Goal: Information Seeking & Learning: Learn about a topic

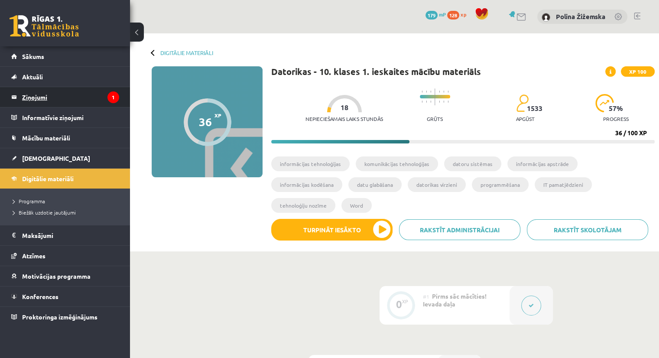
click at [49, 97] on legend "Ziņojumi 1" at bounding box center [70, 97] width 97 height 20
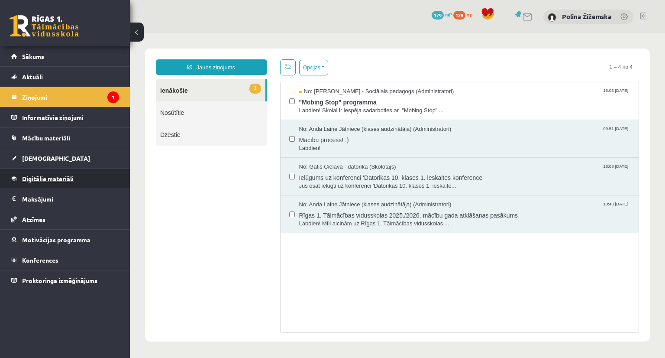
click at [55, 172] on link "Digitālie materiāli" at bounding box center [65, 178] width 108 height 20
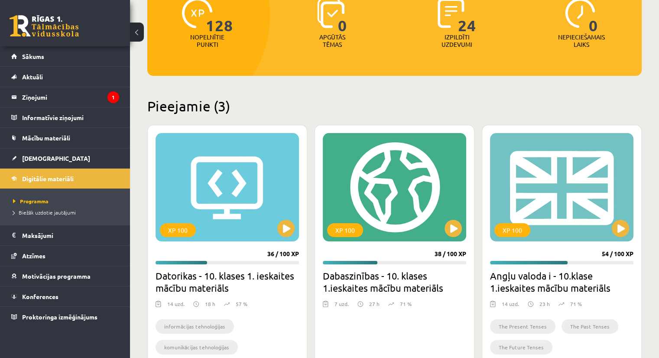
scroll to position [123, 0]
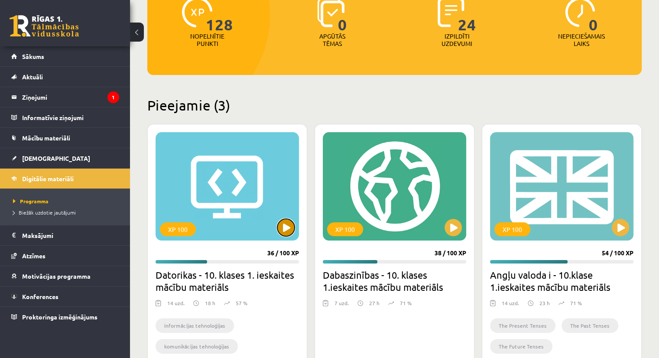
click at [281, 231] on button at bounding box center [285, 227] width 17 height 17
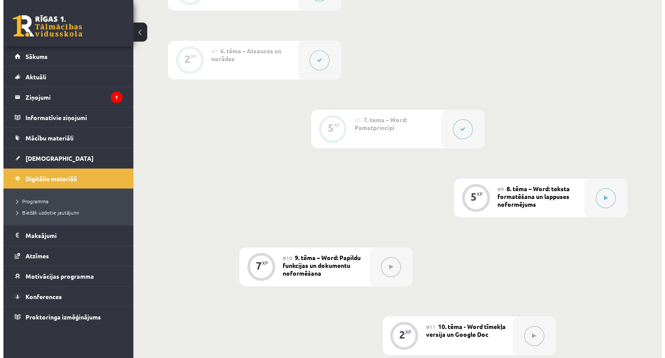
scroll to position [661, 0]
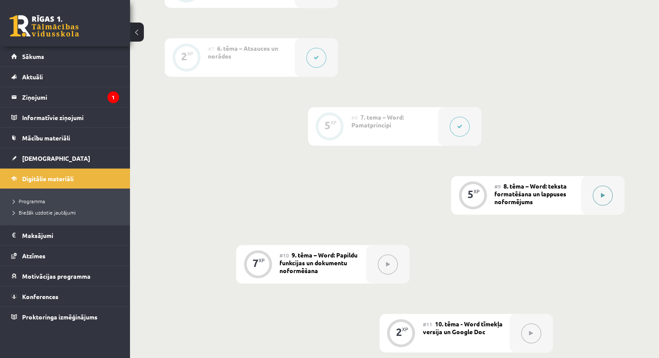
click at [601, 185] on button at bounding box center [602, 195] width 20 height 20
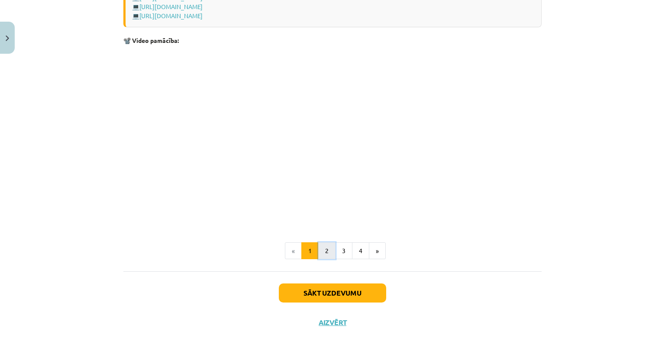
click at [321, 245] on button "2" at bounding box center [326, 250] width 17 height 17
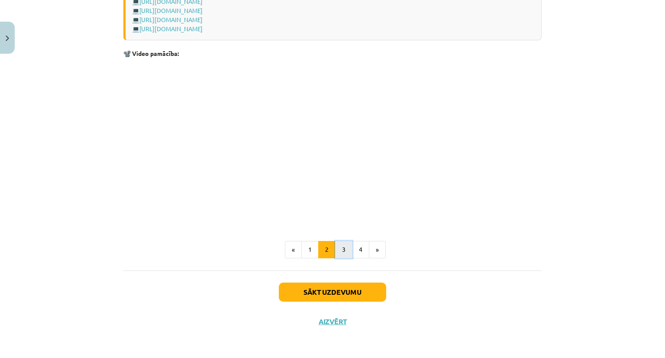
click at [336, 241] on button "3" at bounding box center [343, 249] width 17 height 17
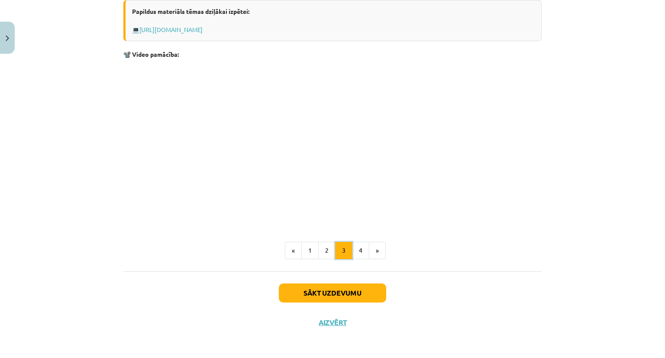
click at [347, 252] on button "3" at bounding box center [343, 250] width 17 height 17
click at [315, 295] on button "Sākt uzdevumu" at bounding box center [332, 292] width 107 height 19
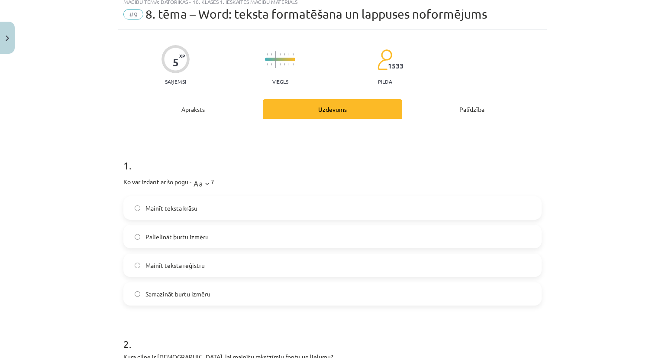
scroll to position [22, 0]
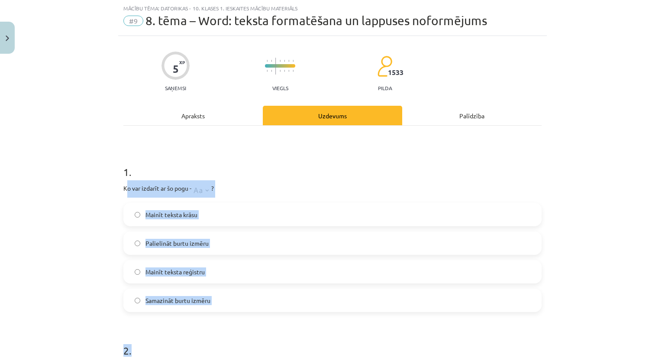
drag, startPoint x: 123, startPoint y: 187, endPoint x: 217, endPoint y: 324, distance: 166.5
click at [55, 255] on div "Mācību tēma: Datorikas - 10. klases 1. ieskaites mācību materiāls #9 8. tēma – …" at bounding box center [332, 179] width 665 height 358
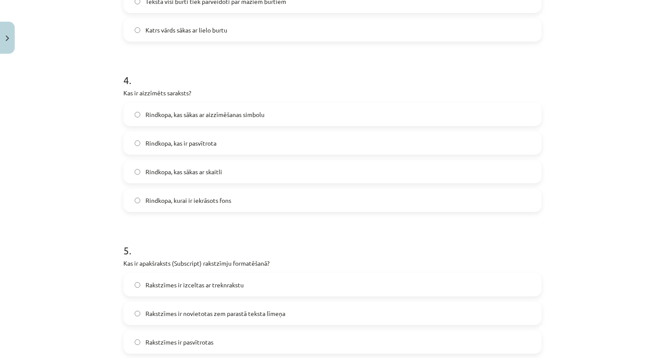
scroll to position [757, 0]
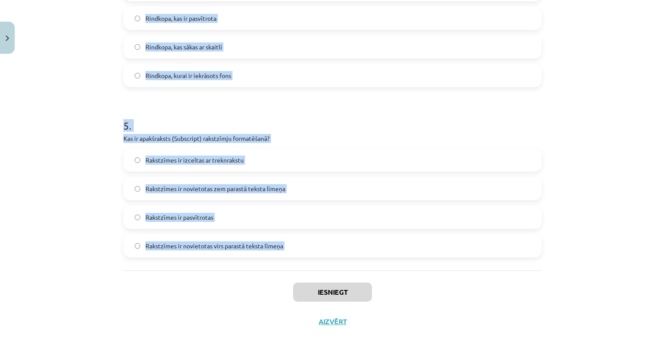
drag, startPoint x: 120, startPoint y: 186, endPoint x: 248, endPoint y: 299, distance: 170.0
copy form "Ko var izdarīt ar šo pogu - ? Mainīt teksta krāsu Palielināt burtu izmēru Mainī…"
click at [84, 196] on div "Mācību tēma: Datorikas - 10. klases 1. ieskaites mācību materiāls #9 8. tēma – …" at bounding box center [332, 179] width 665 height 358
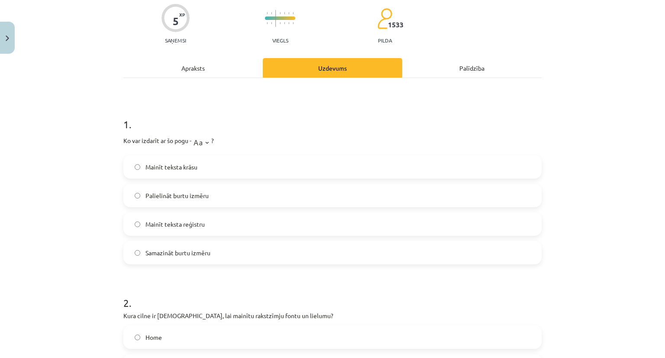
scroll to position [74, 0]
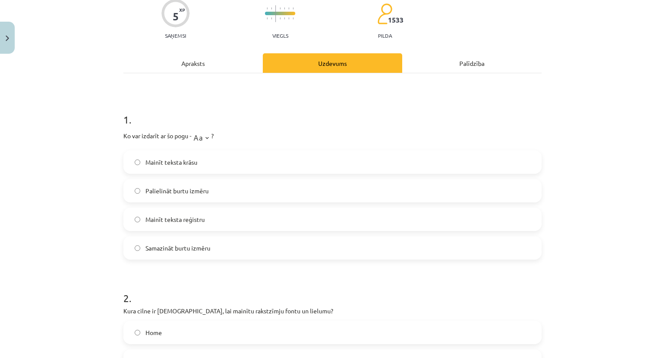
click at [146, 194] on span "Palielināt burtu izmēru" at bounding box center [177, 190] width 63 height 9
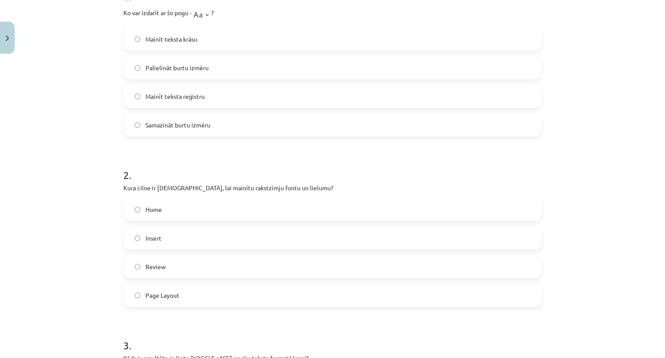
scroll to position [197, 0]
click at [165, 207] on label "Home" at bounding box center [332, 209] width 417 height 22
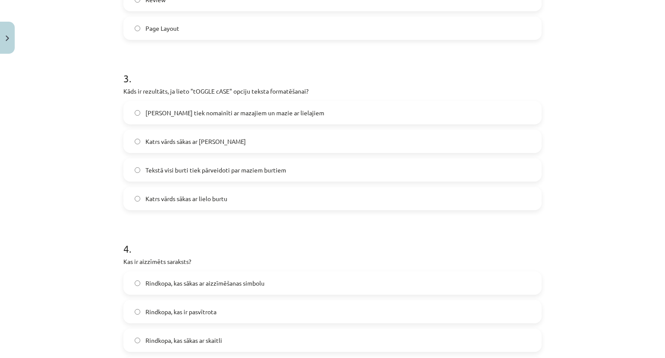
scroll to position [465, 0]
click at [164, 107] on span "Lielie burti tiek nomainīti ar mazajiem un mazie ar lielajiem" at bounding box center [235, 111] width 179 height 9
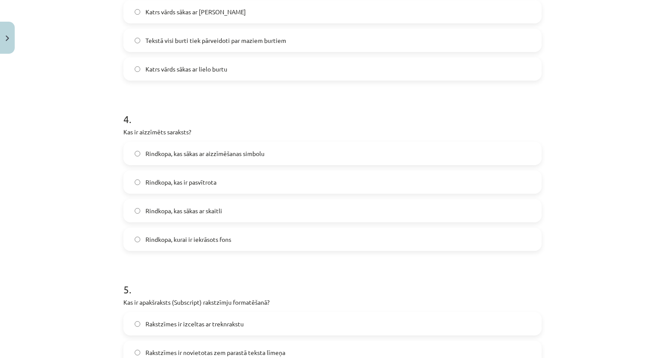
scroll to position [611, 0]
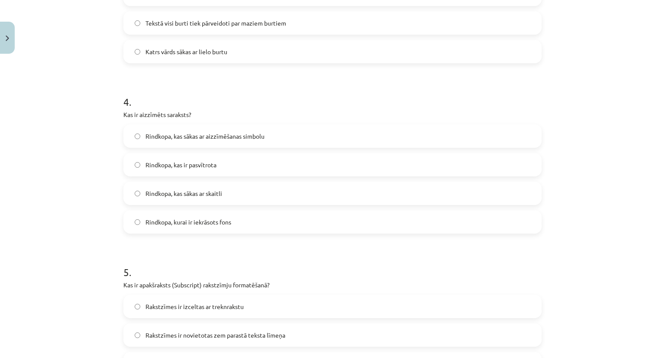
click at [211, 136] on span "Rindkopa, kas sākas ar aizzīmēšanas simbolu" at bounding box center [205, 136] width 119 height 9
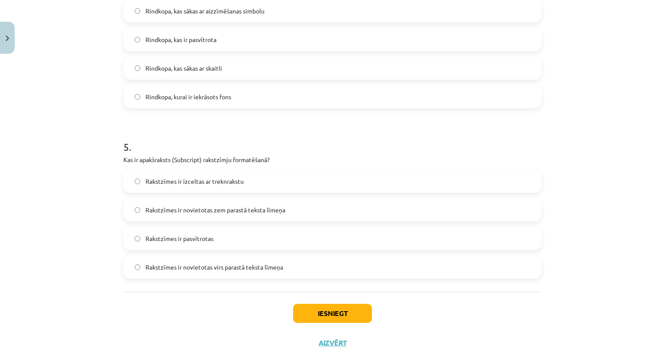
scroll to position [757, 0]
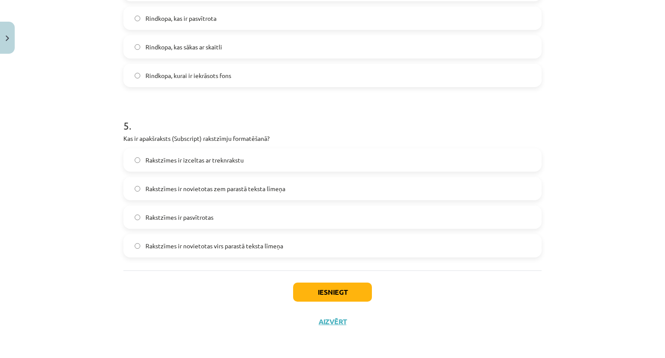
click at [245, 191] on span "Rakstzīmes ir novietotas zem parastā teksta līmeņa" at bounding box center [216, 188] width 140 height 9
click at [323, 294] on button "Iesniegt" at bounding box center [332, 291] width 79 height 19
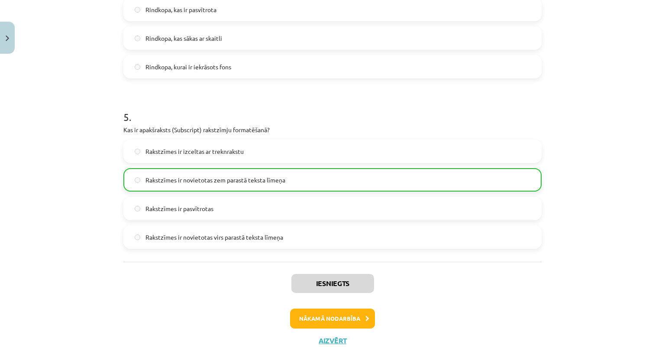
scroll to position [784, 0]
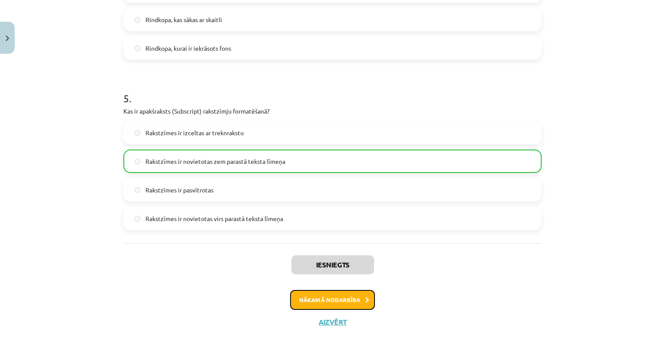
click at [333, 297] on button "Nākamā nodarbība" at bounding box center [332, 300] width 85 height 20
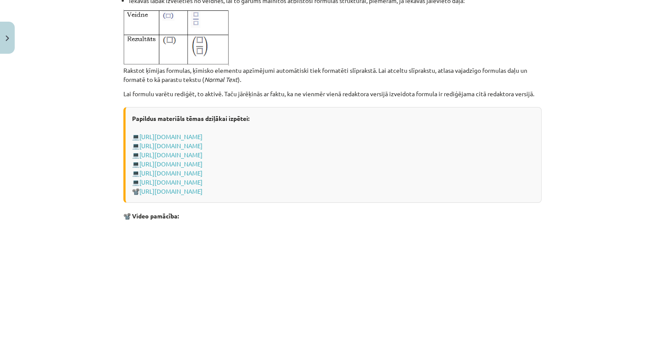
scroll to position [1782, 0]
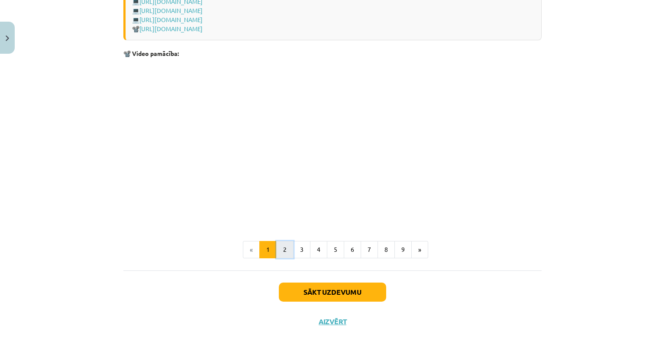
click at [280, 256] on button "2" at bounding box center [284, 249] width 17 height 17
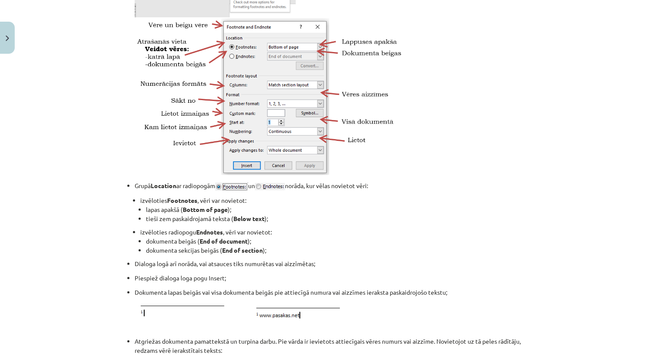
scroll to position [1015, 0]
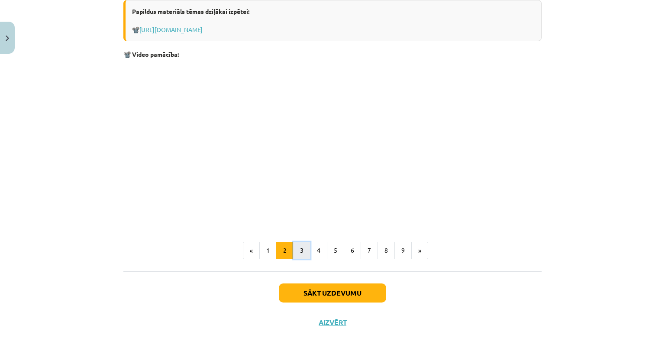
click at [294, 258] on button "3" at bounding box center [301, 250] width 17 height 17
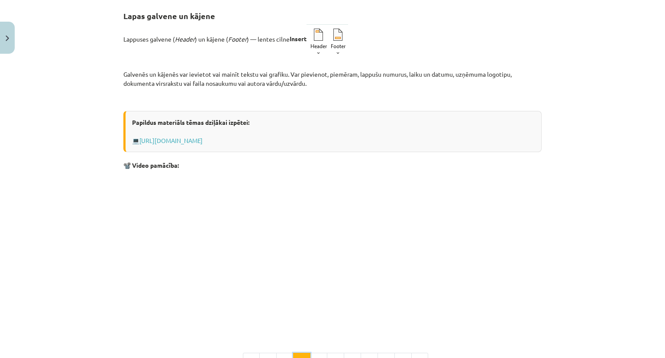
scroll to position [265, 0]
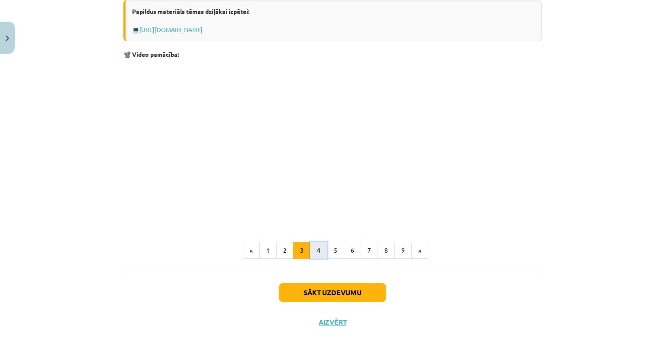
click at [311, 251] on button "4" at bounding box center [318, 250] width 17 height 17
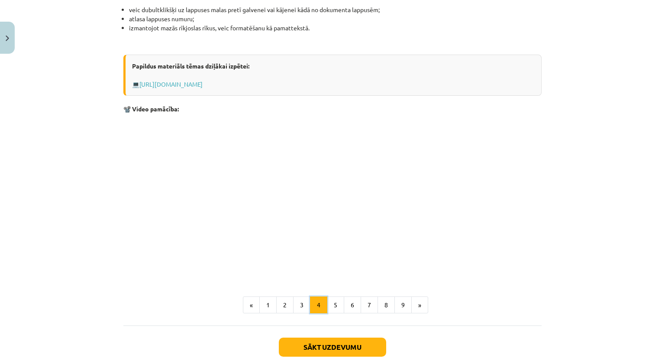
scroll to position [772, 0]
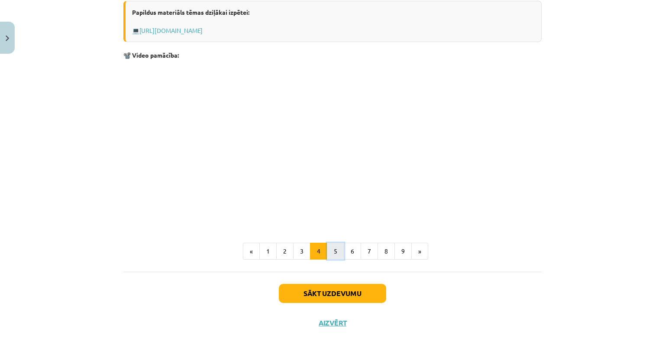
click at [338, 250] on button "5" at bounding box center [335, 251] width 17 height 17
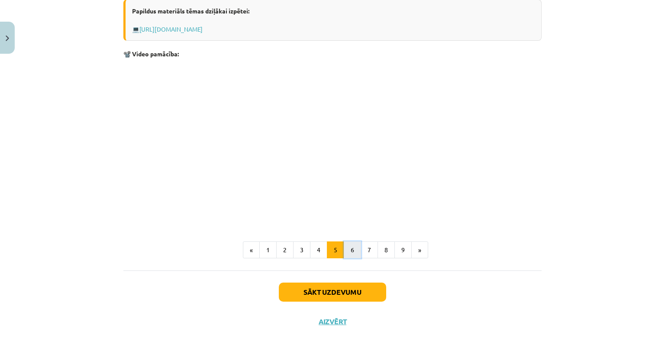
click at [346, 249] on button "6" at bounding box center [352, 249] width 17 height 17
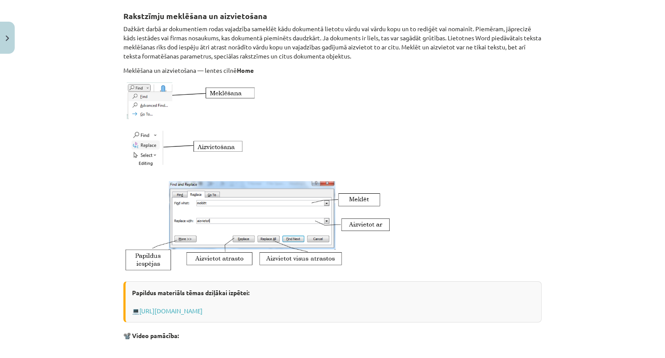
scroll to position [436, 0]
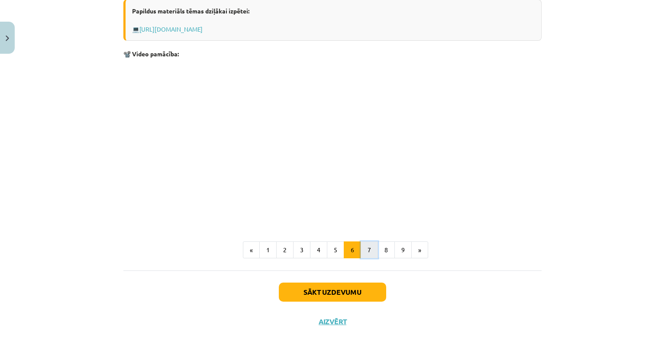
click at [365, 244] on button "7" at bounding box center [369, 249] width 17 height 17
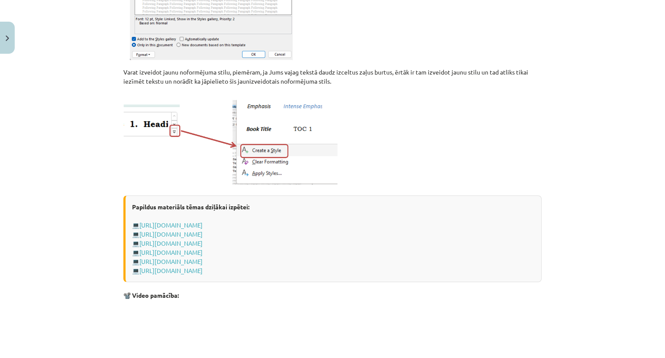
scroll to position [705, 0]
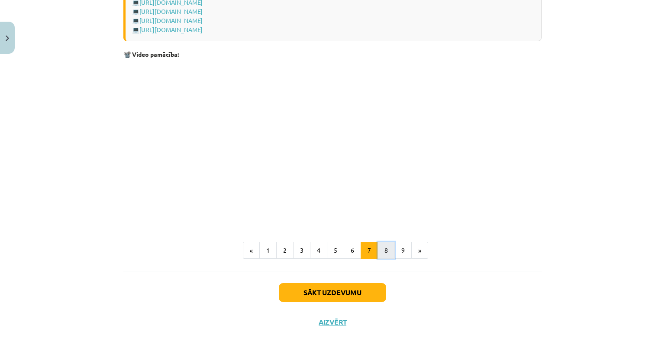
click at [381, 246] on button "8" at bounding box center [386, 250] width 17 height 17
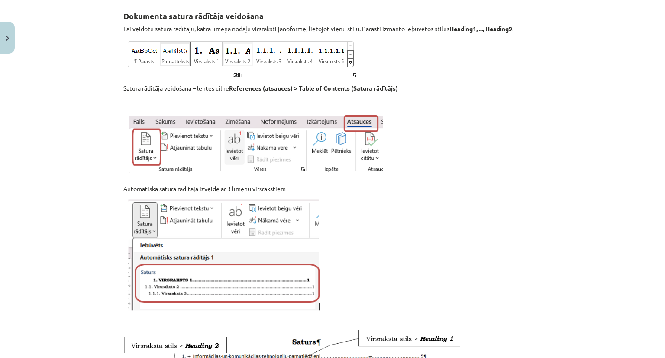
scroll to position [620, 0]
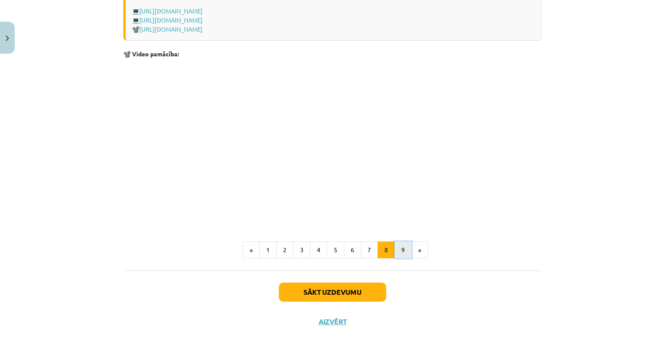
click at [395, 252] on button "9" at bounding box center [403, 249] width 17 height 17
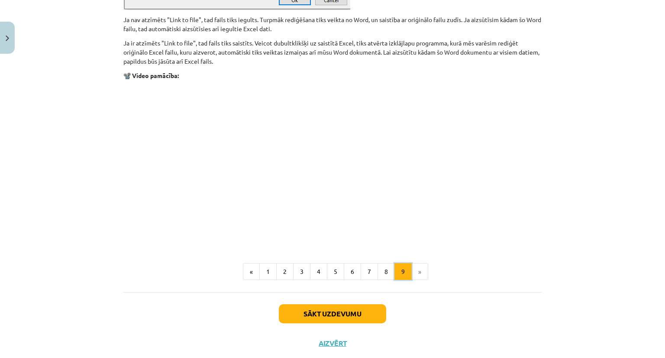
scroll to position [1038, 0]
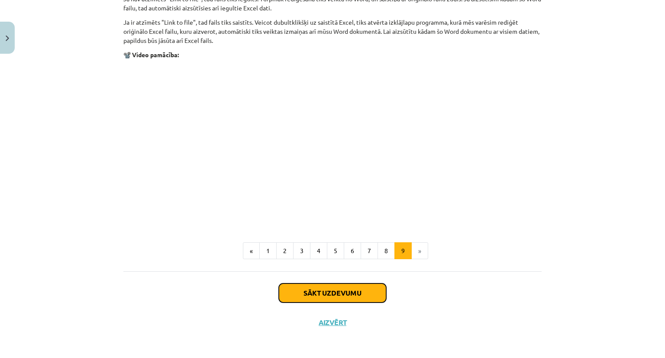
click at [346, 286] on button "Sākt uzdevumu" at bounding box center [332, 292] width 107 height 19
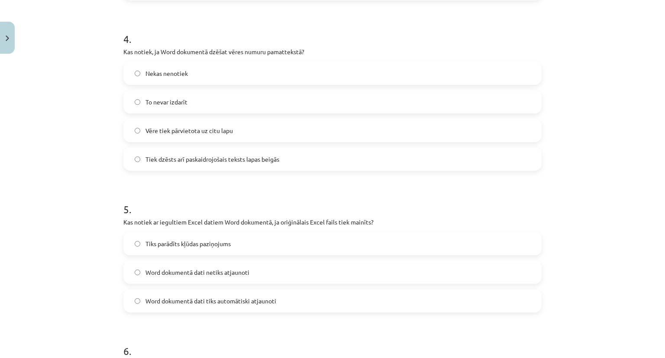
scroll to position [1032, 0]
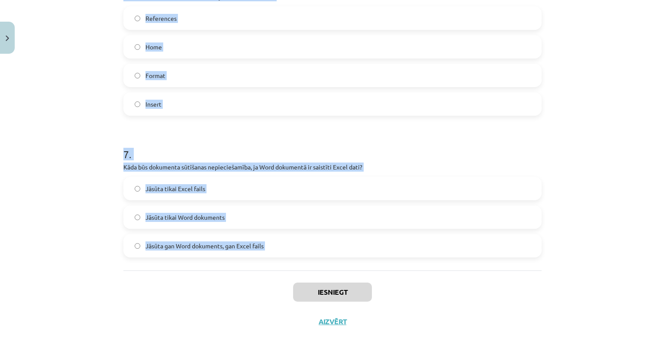
drag, startPoint x: 121, startPoint y: 182, endPoint x: 251, endPoint y: 286, distance: 166.7
copy form "Kura no šīm nevarētu būt lapaspušu automātiska numerācija? a,b,c ..... q,w,e ..…"
click at [111, 175] on div "Mācību tēma: Datorikas - 10. klases 1. ieskaites mācību materiāls #10 9. tēma –…" at bounding box center [332, 179] width 665 height 358
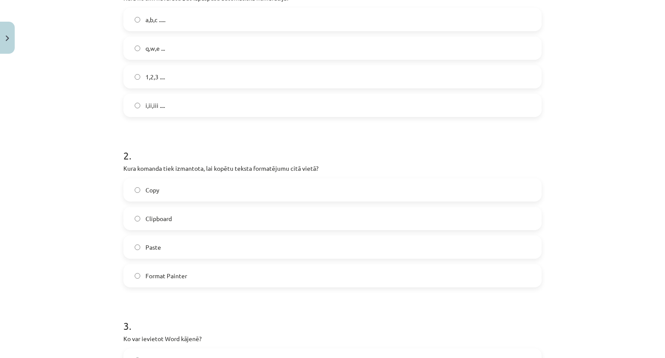
scroll to position [186, 0]
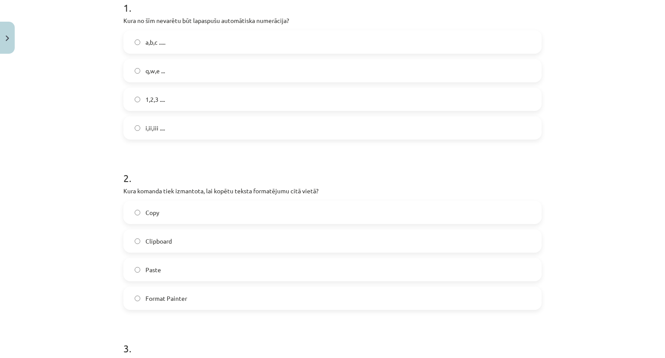
click at [168, 71] on label "q,w,e ..." at bounding box center [332, 71] width 417 height 22
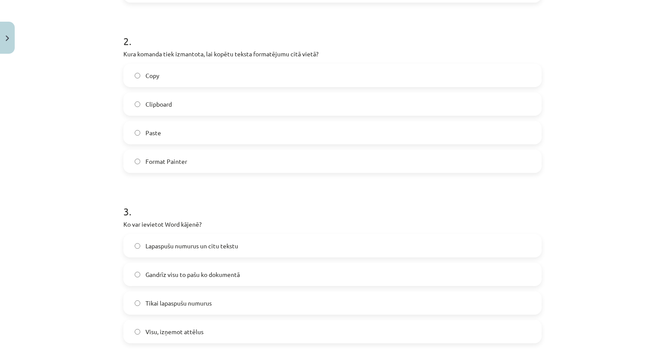
scroll to position [324, 0]
click at [168, 156] on span "Format Painter" at bounding box center [167, 160] width 42 height 9
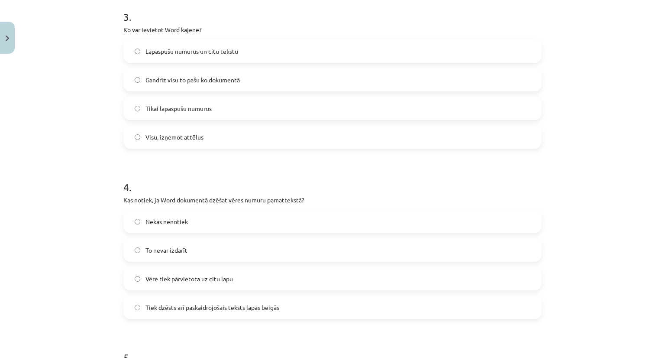
scroll to position [518, 0]
click at [198, 48] on span "Lapaspušu numurus un citu tekstu" at bounding box center [192, 50] width 93 height 9
click at [147, 305] on span "Tiek dzēsts arī paskaidrojošais teksts lapas beigās" at bounding box center [213, 306] width 134 height 9
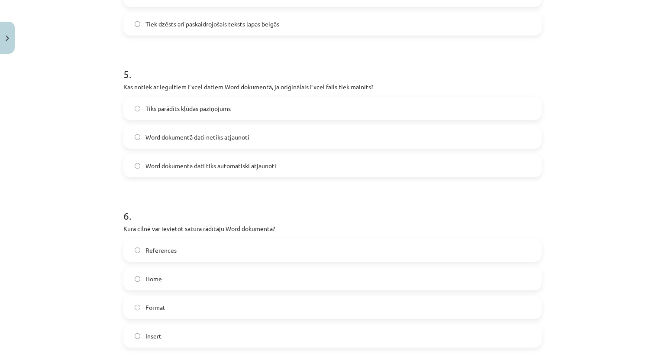
scroll to position [802, 0]
click at [297, 130] on label "Word dokumentā dati netiks atjaunoti" at bounding box center [332, 136] width 417 height 22
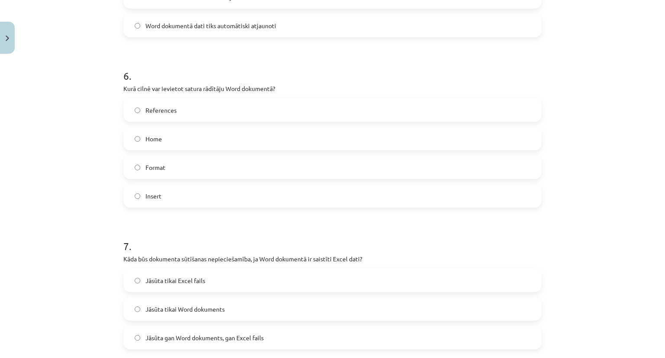
scroll to position [941, 0]
click at [175, 104] on label "References" at bounding box center [332, 109] width 417 height 22
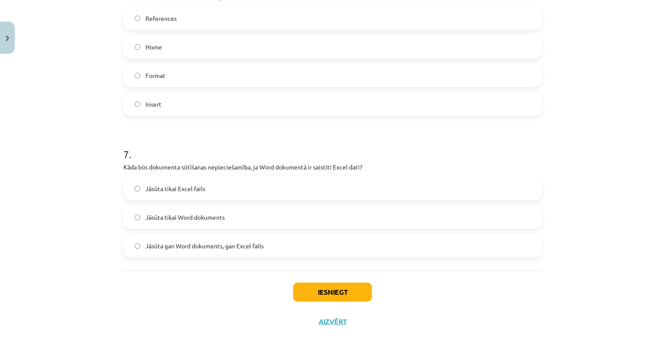
click at [194, 248] on span "Jāsūta gan Word dokuments, gan Excel fails" at bounding box center [205, 245] width 118 height 9
click at [330, 301] on button "Iesniegt" at bounding box center [332, 291] width 79 height 19
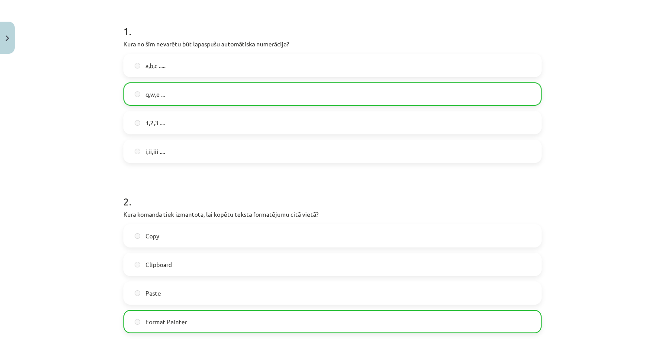
scroll to position [160, 0]
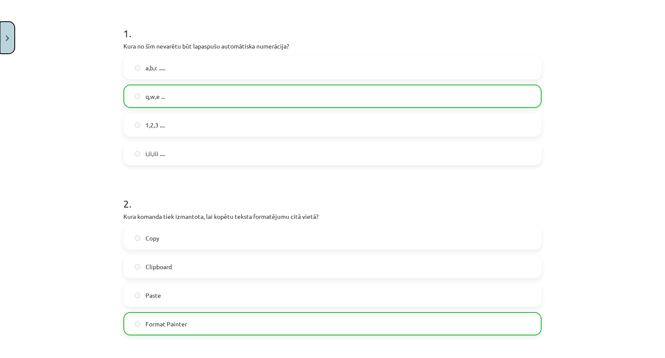
click at [4, 31] on button "Close" at bounding box center [7, 38] width 15 height 32
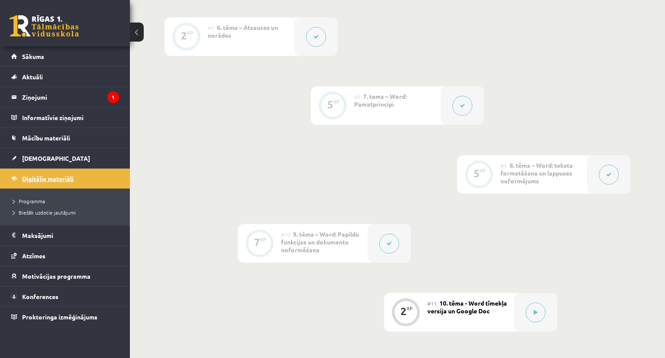
click at [53, 178] on span "Digitālie materiāli" at bounding box center [48, 179] width 52 height 8
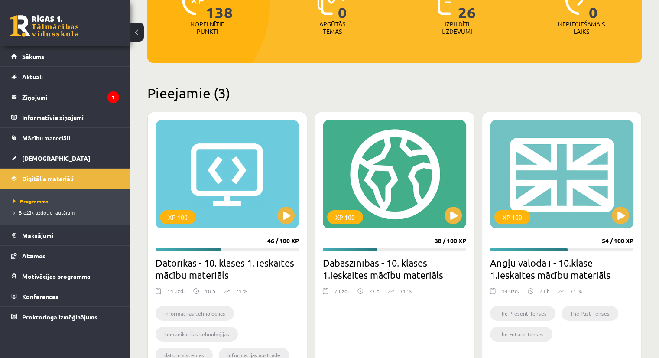
scroll to position [135, 0]
click at [284, 212] on button at bounding box center [285, 215] width 17 height 17
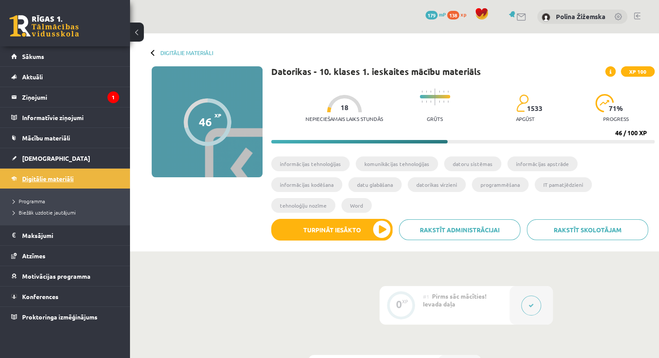
click at [68, 173] on link "Digitālie materiāli" at bounding box center [65, 178] width 108 height 20
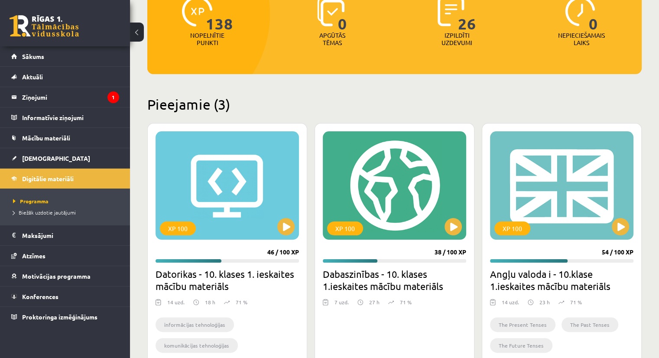
scroll to position [125, 0]
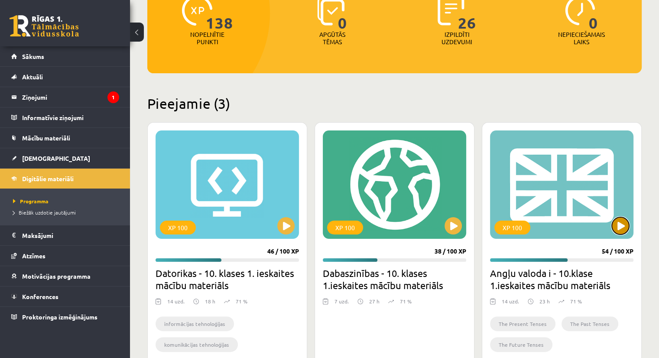
click at [612, 228] on button at bounding box center [620, 225] width 17 height 17
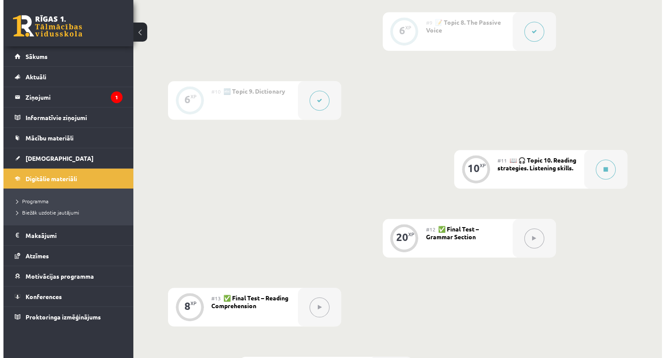
scroll to position [787, 0]
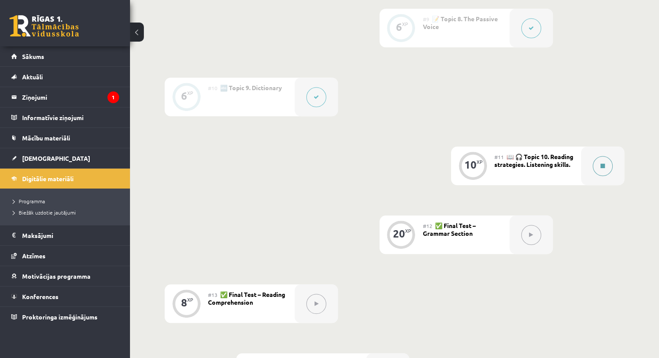
click at [603, 165] on icon at bounding box center [602, 165] width 4 height 5
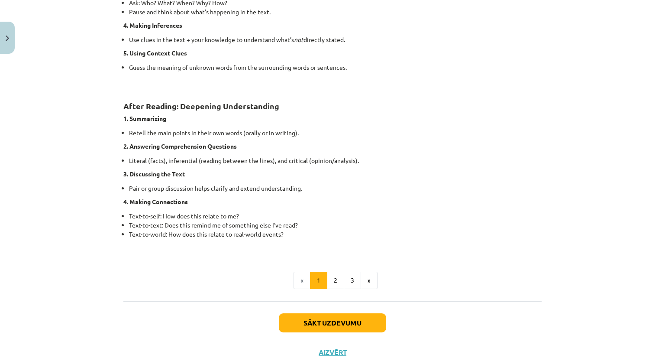
scroll to position [614, 0]
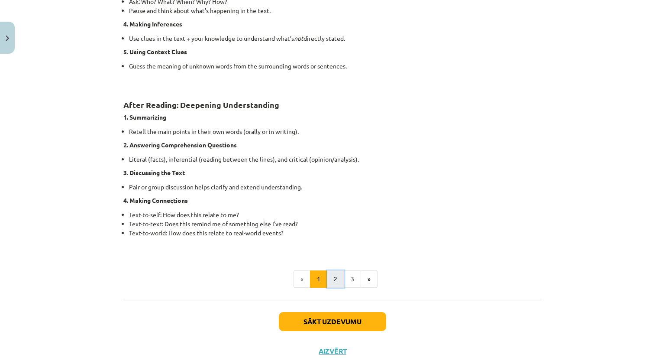
click at [333, 278] on button "2" at bounding box center [335, 278] width 17 height 17
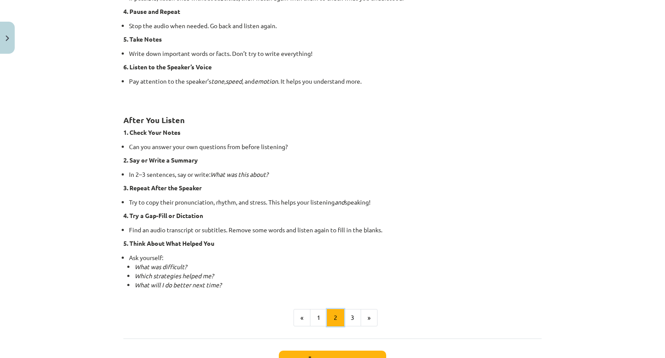
scroll to position [544, 0]
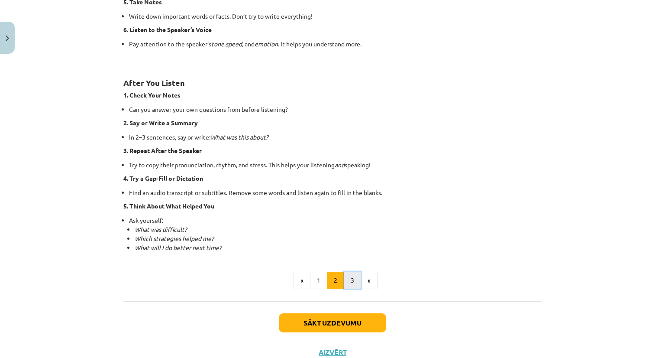
click at [348, 280] on button "3" at bounding box center [352, 280] width 17 height 17
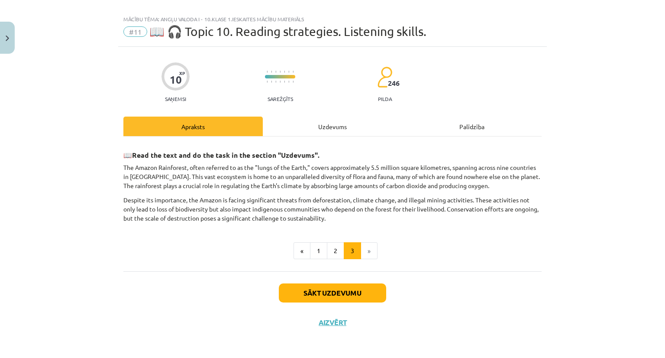
click at [333, 118] on div "Uzdevums" at bounding box center [332, 126] width 139 height 19
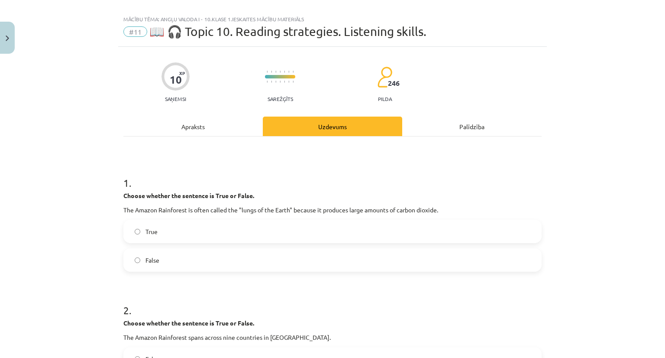
click at [209, 126] on div "Apraksts" at bounding box center [192, 126] width 139 height 19
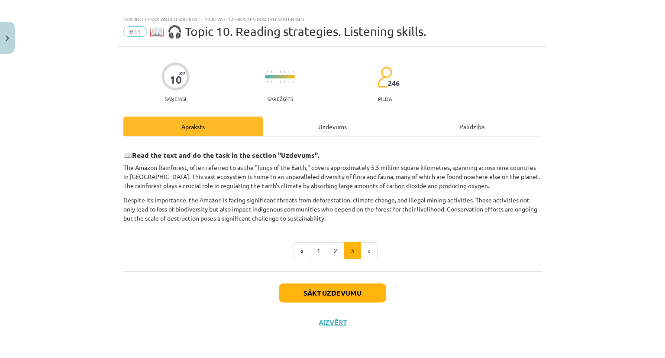
click at [337, 127] on div "Uzdevums" at bounding box center [332, 126] width 139 height 19
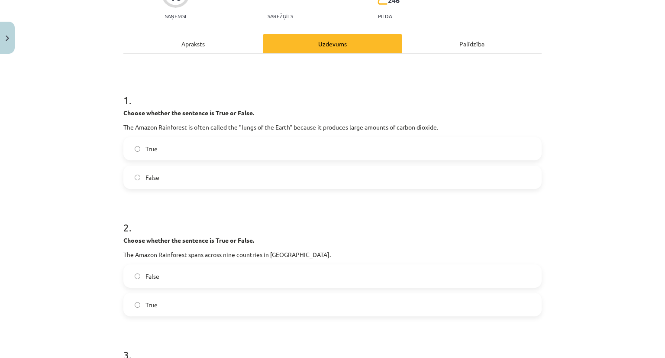
scroll to position [94, 0]
click at [201, 46] on div "Apraksts" at bounding box center [192, 42] width 139 height 19
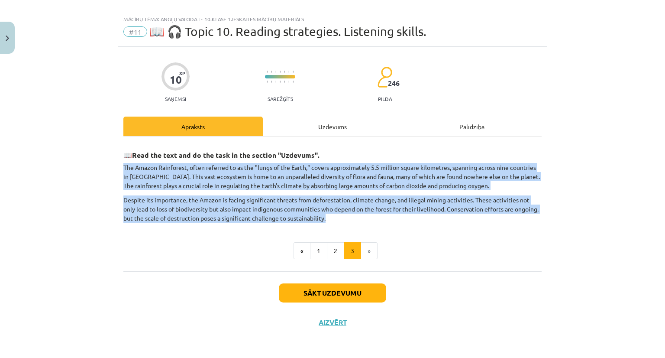
drag, startPoint x: 121, startPoint y: 164, endPoint x: 313, endPoint y: 217, distance: 198.8
click at [313, 217] on div "📖 Read the text and do the task in the section "Uzdevums". The Amazon Rainfores…" at bounding box center [332, 183] width 418 height 78
copy div "The Amazon Rainforest, often referred to as the "lungs of the Earth," covers ap…"
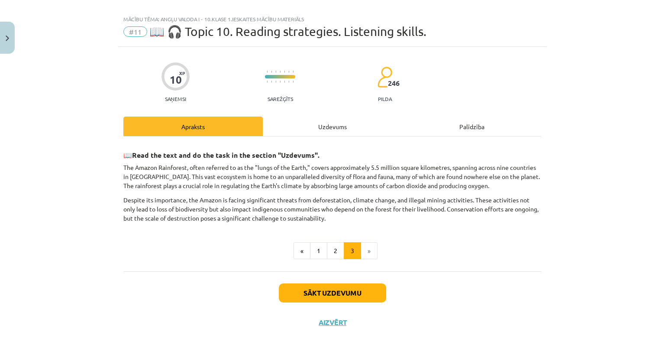
drag, startPoint x: 340, startPoint y: 84, endPoint x: 340, endPoint y: 79, distance: 5.6
click at [340, 79] on div "10 XP Saņemsi Sarežģīts 246 pilda" at bounding box center [332, 79] width 418 height 45
click at [330, 124] on div "Uzdevums" at bounding box center [332, 126] width 139 height 19
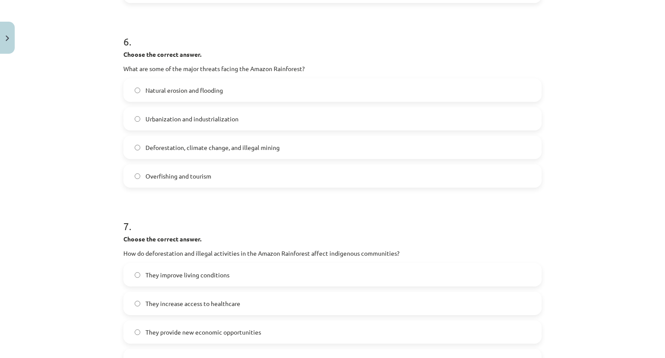
scroll to position [960, 0]
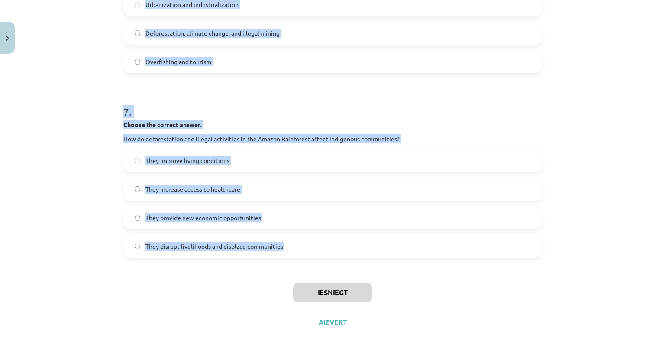
drag, startPoint x: 120, startPoint y: 110, endPoint x: 268, endPoint y: 275, distance: 221.4
copy form "Choose whether the sentence is True or False. The Amazon Rainforest is often ca…"
click at [75, 186] on div "Mācību tēma: Angļu valoda i - 10.klase 1.ieskaites mācību materiāls #11 📖 🎧 Top…" at bounding box center [332, 179] width 665 height 358
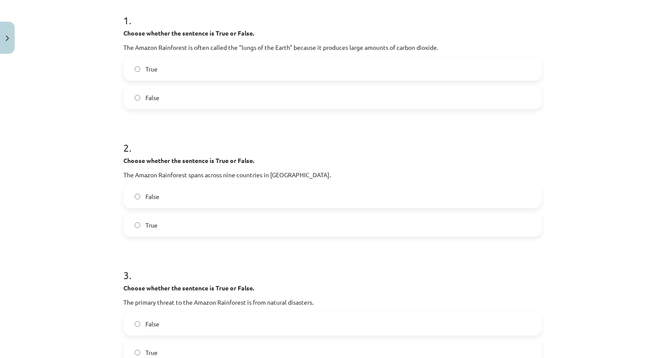
scroll to position [170, 0]
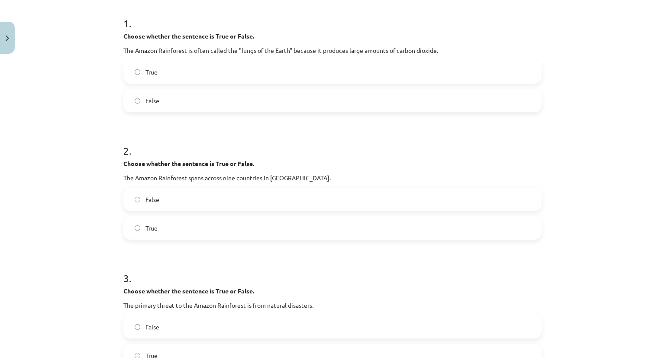
click at [146, 100] on span "False" at bounding box center [153, 100] width 14 height 9
click at [141, 227] on label "True" at bounding box center [332, 228] width 417 height 22
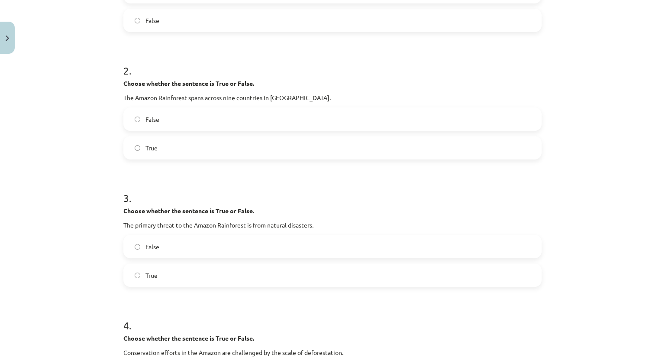
scroll to position [252, 0]
click at [161, 236] on label "False" at bounding box center [332, 245] width 417 height 22
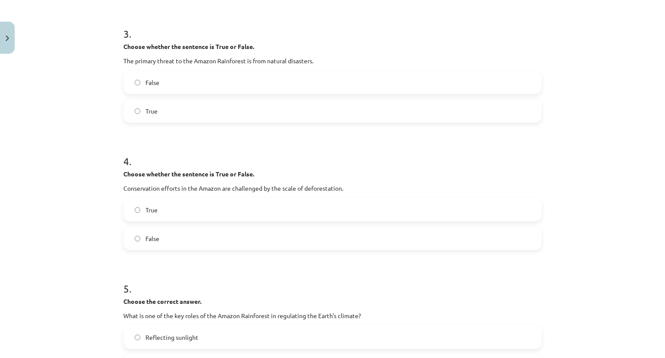
scroll to position [416, 0]
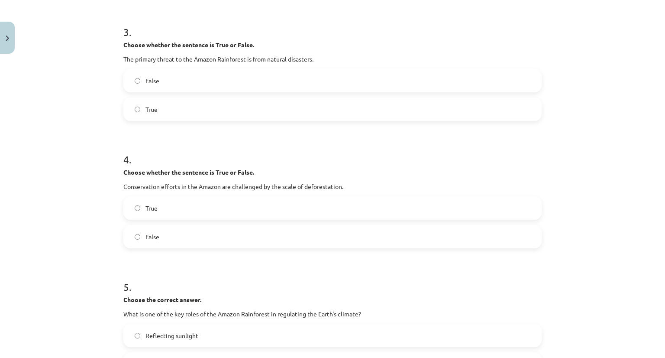
click at [159, 206] on label "True" at bounding box center [332, 208] width 417 height 22
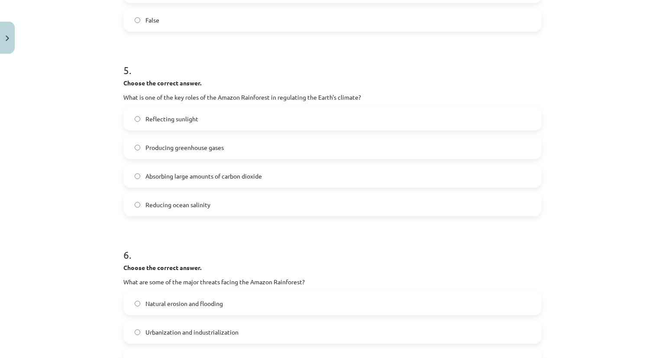
scroll to position [634, 0]
click at [186, 184] on label "Absorbing large amounts of carbon dioxide" at bounding box center [332, 175] width 417 height 22
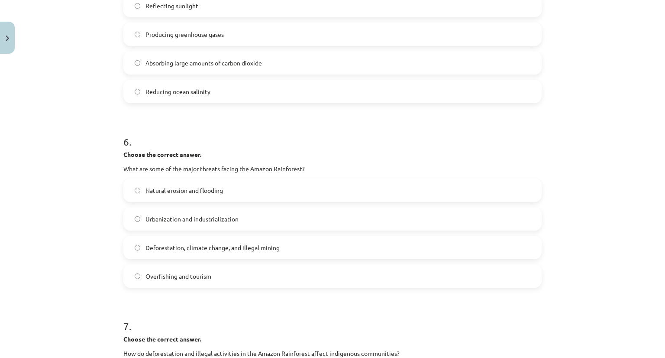
scroll to position [747, 0]
click at [178, 238] on label "Deforestation, climate change, and illegal mining" at bounding box center [332, 247] width 417 height 22
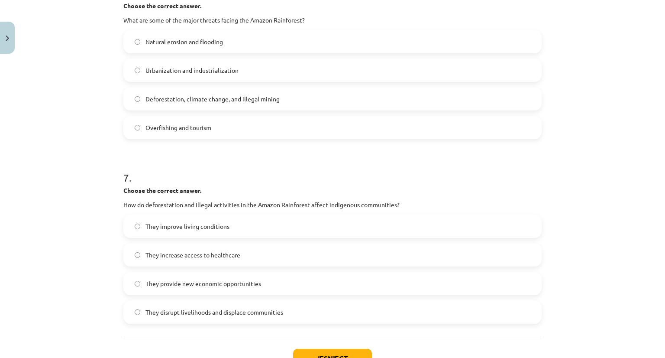
scroll to position [896, 0]
click at [146, 300] on label "They disrupt livelihoods and displace communities" at bounding box center [332, 311] width 417 height 22
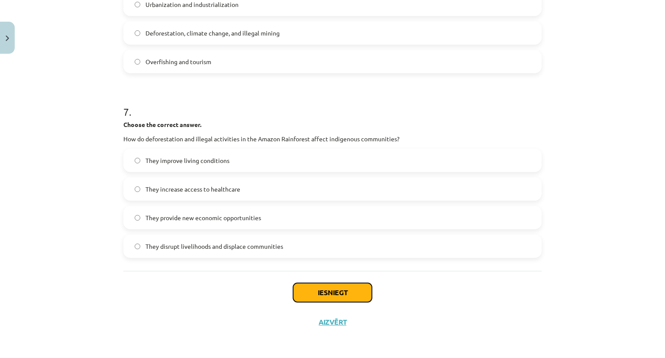
click at [309, 298] on button "Iesniegt" at bounding box center [332, 292] width 79 height 19
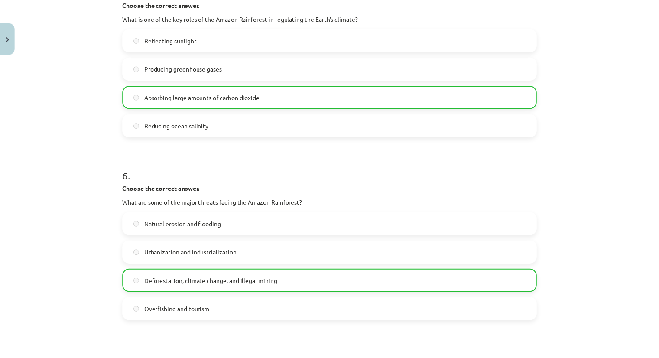
scroll to position [717, 0]
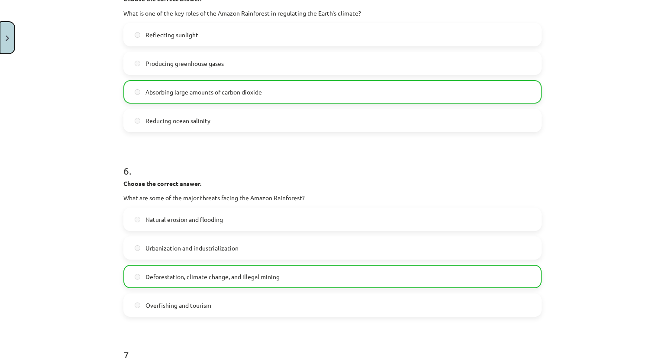
click at [7, 37] on img "Close" at bounding box center [7, 39] width 3 height 6
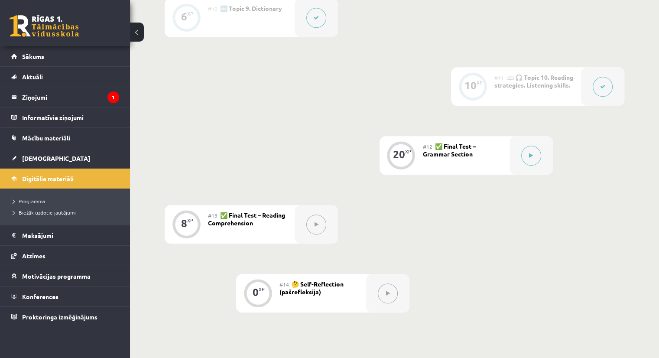
scroll to position [879, 0]
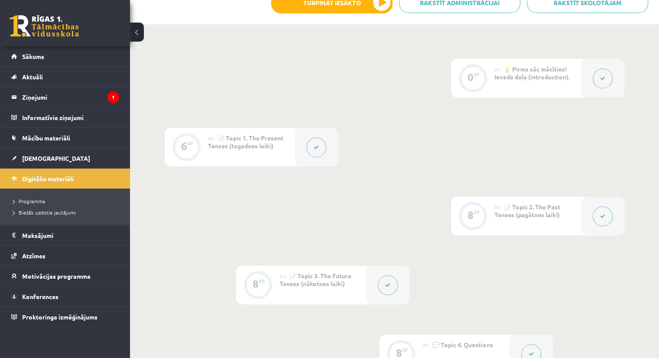
scroll to position [0, 0]
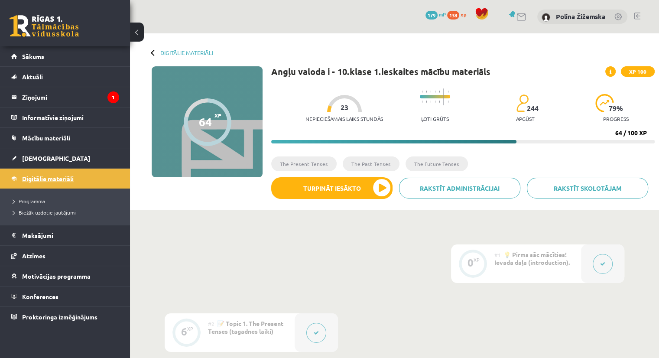
click at [66, 178] on span "Digitālie materiāli" at bounding box center [48, 179] width 52 height 8
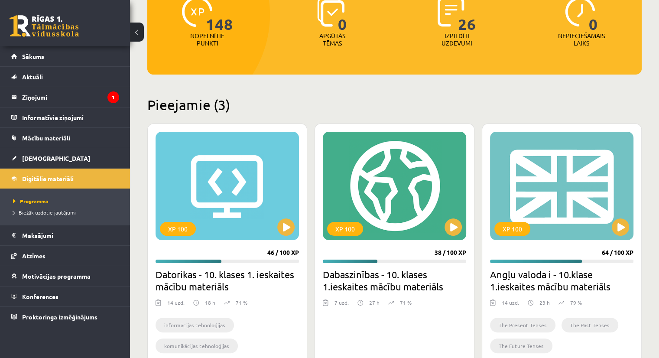
scroll to position [118, 0]
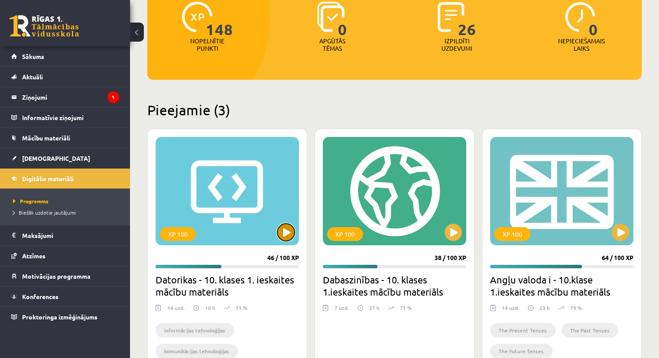
click at [284, 236] on button at bounding box center [285, 231] width 17 height 17
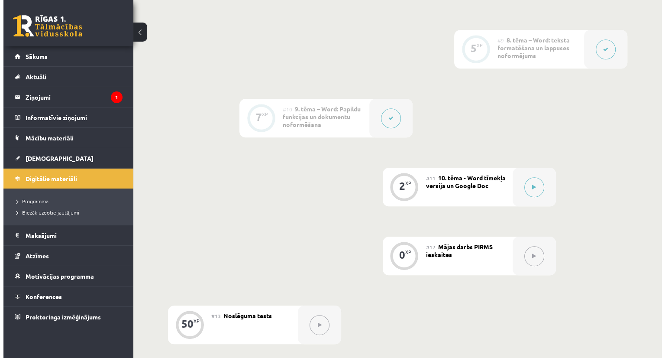
scroll to position [807, 0]
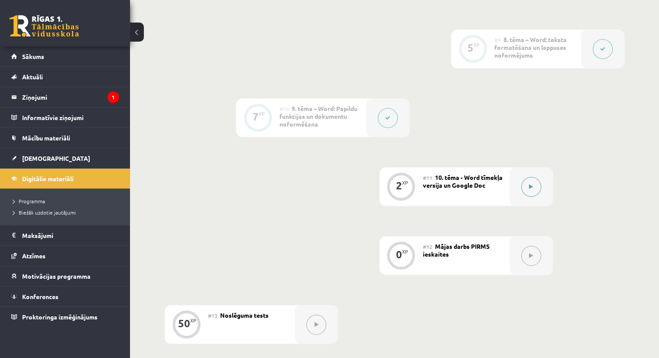
click at [530, 177] on button at bounding box center [531, 187] width 20 height 20
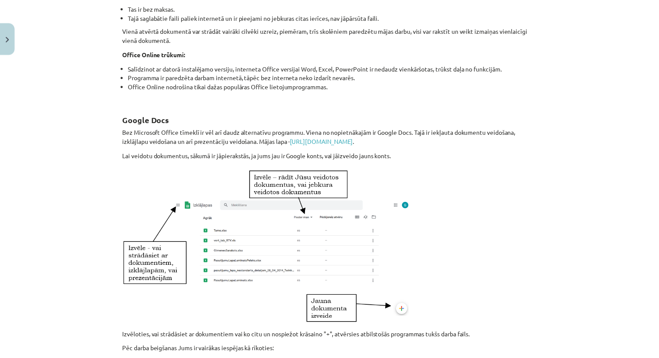
scroll to position [260, 0]
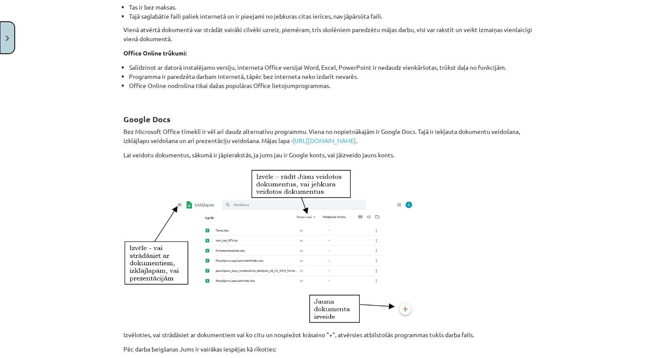
click at [2, 33] on button "Close" at bounding box center [7, 38] width 15 height 32
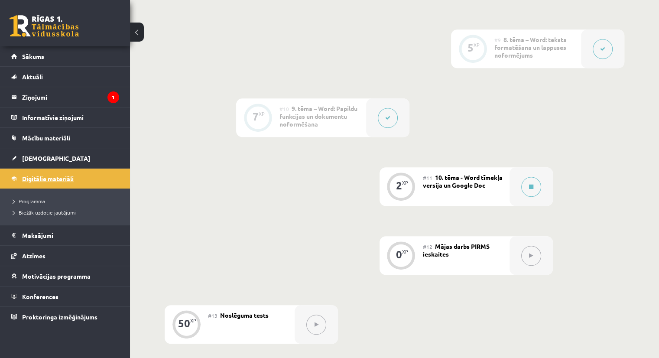
click at [52, 177] on span "Digitālie materiāli" at bounding box center [48, 179] width 52 height 8
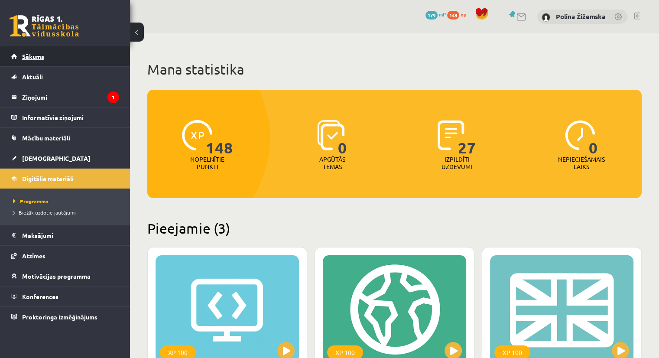
click at [31, 57] on span "Sākums" at bounding box center [33, 56] width 22 height 8
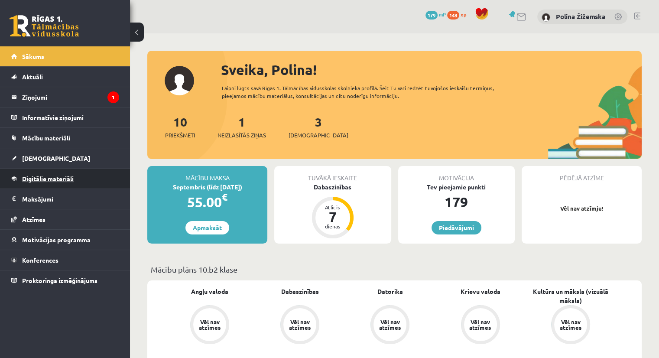
click at [59, 172] on link "Digitālie materiāli" at bounding box center [65, 178] width 108 height 20
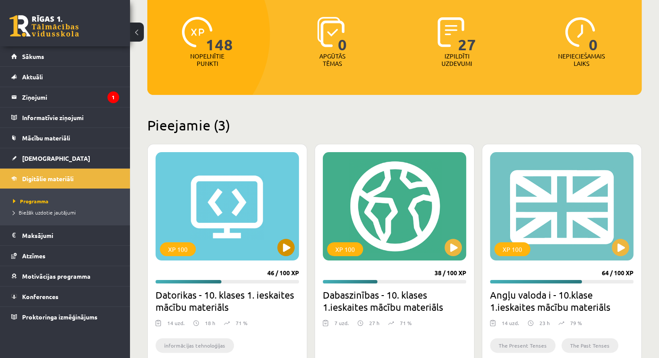
scroll to position [104, 0]
click at [284, 253] on button at bounding box center [285, 246] width 17 height 17
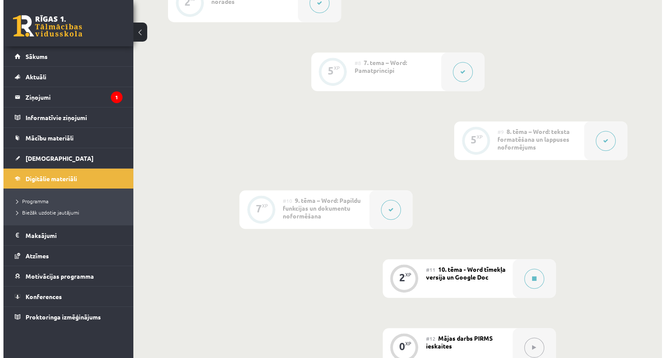
scroll to position [723, 0]
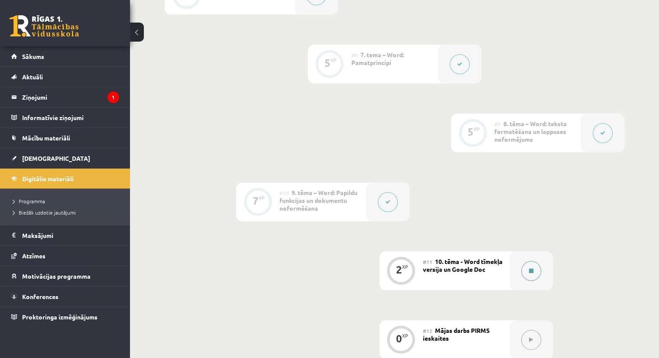
click at [535, 251] on div at bounding box center [530, 270] width 43 height 39
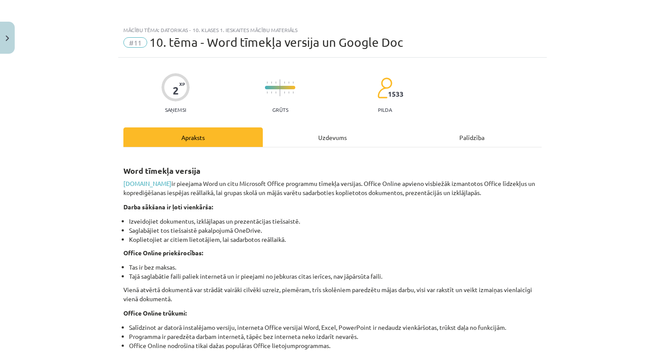
click at [333, 135] on div "Uzdevums" at bounding box center [332, 136] width 139 height 19
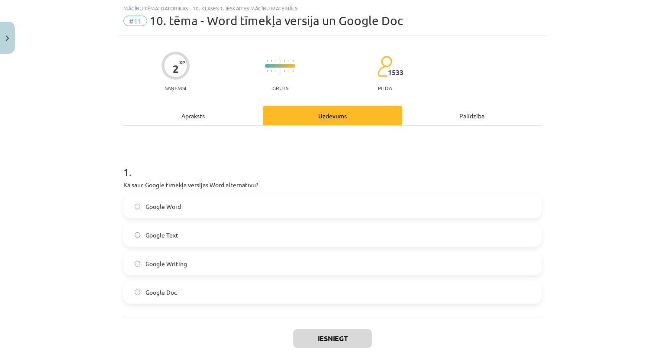
scroll to position [68, 0]
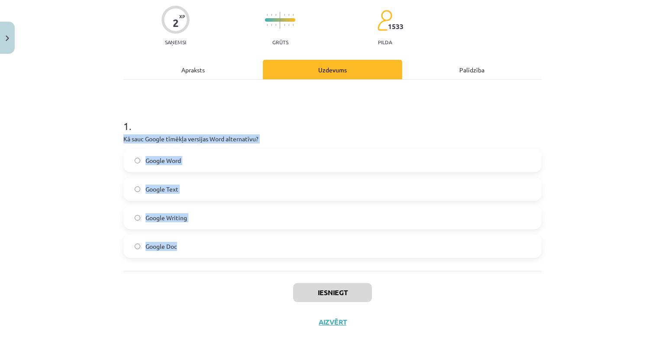
drag, startPoint x: 120, startPoint y: 136, endPoint x: 208, endPoint y: 259, distance: 151.2
click at [208, 259] on div "1 . Kā sauc Google tīmēkļa versijas Word alternatīvu? Google Word Google Text G…" at bounding box center [332, 175] width 418 height 191
copy div "Kā sauc Google tīmēkļa versijas Word alternatīvu? Google Word Google Text Googl…"
click at [99, 191] on div "Mācību tēma: Datorikas - 10. klases 1. ieskaites mācību materiāls #11 10. tēma …" at bounding box center [332, 179] width 665 height 358
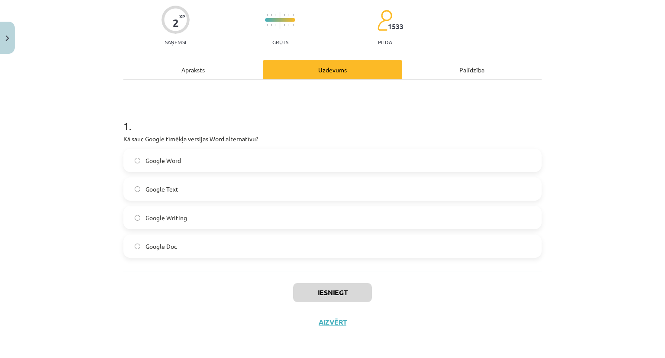
click at [146, 246] on span "Google Doc" at bounding box center [162, 246] width 32 height 9
click at [346, 286] on button "Iesniegt" at bounding box center [332, 292] width 79 height 19
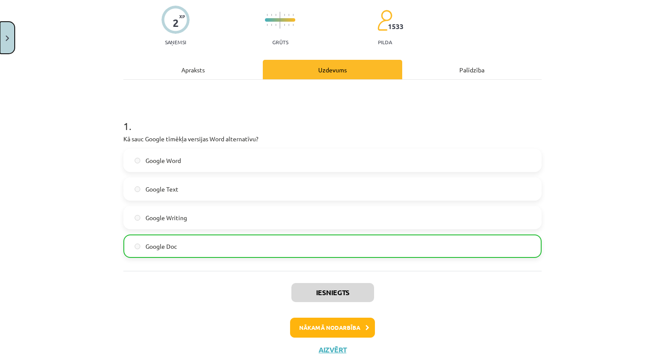
click at [7, 38] on img "Close" at bounding box center [7, 39] width 3 height 6
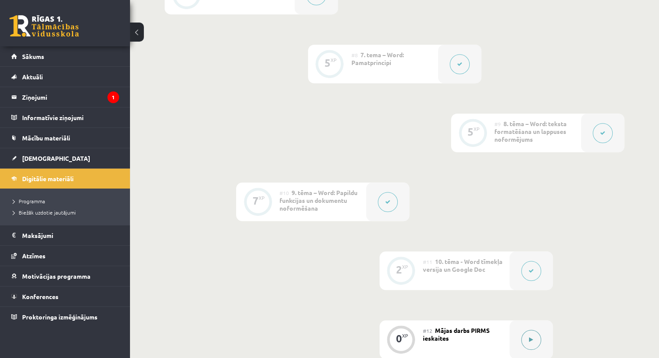
click at [526, 330] on button at bounding box center [531, 340] width 20 height 20
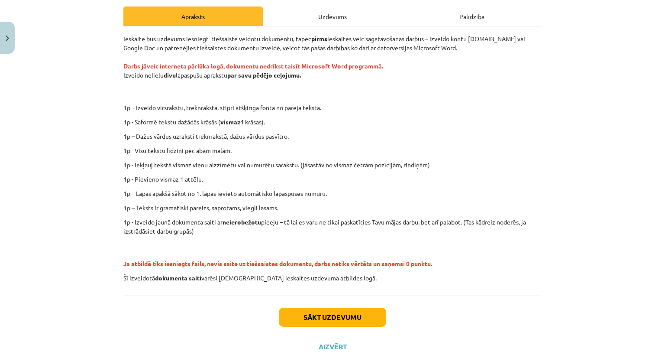
scroll to position [120, 0]
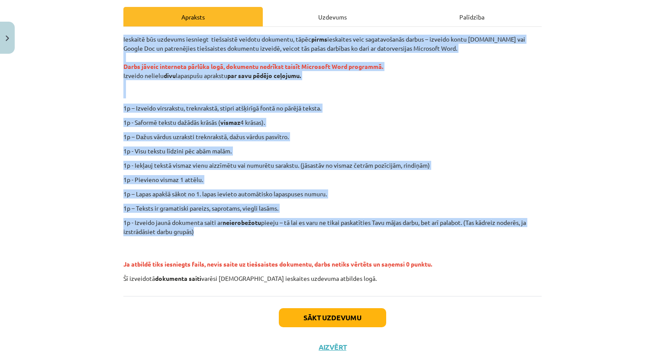
drag, startPoint x: 120, startPoint y: 37, endPoint x: 195, endPoint y: 231, distance: 208.7
click at [195, 231] on div "Ieskaitē būs uzdevums iesniegt tiešsaistē veidotu dokumentu, tāpēc pirms ieskai…" at bounding box center [332, 159] width 418 height 248
copy div "Loremips dol sitametc adipisci elitseddoe tempori utlaboree, dolor magna aliqua…"
click at [96, 196] on div "Mācību tēma: Datorikas - 10. klases 1. ieskaites mācību materiāls #12 Mājas dar…" at bounding box center [332, 179] width 665 height 358
